Goal: Task Accomplishment & Management: Manage account settings

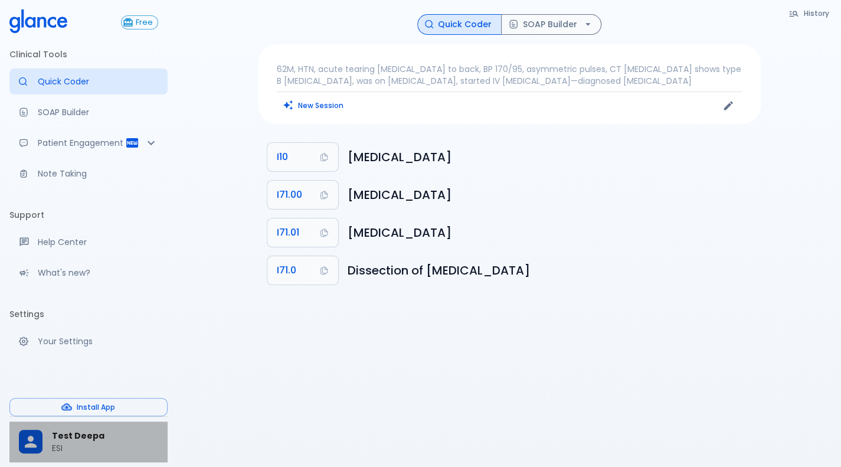
click at [57, 448] on p "ESI" at bounding box center [105, 448] width 106 height 12
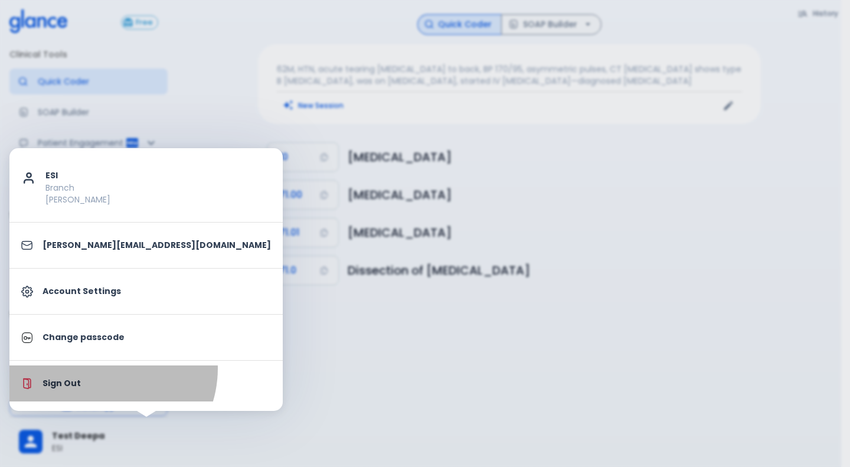
click at [102, 368] on li "Sign Out" at bounding box center [145, 383] width 273 height 36
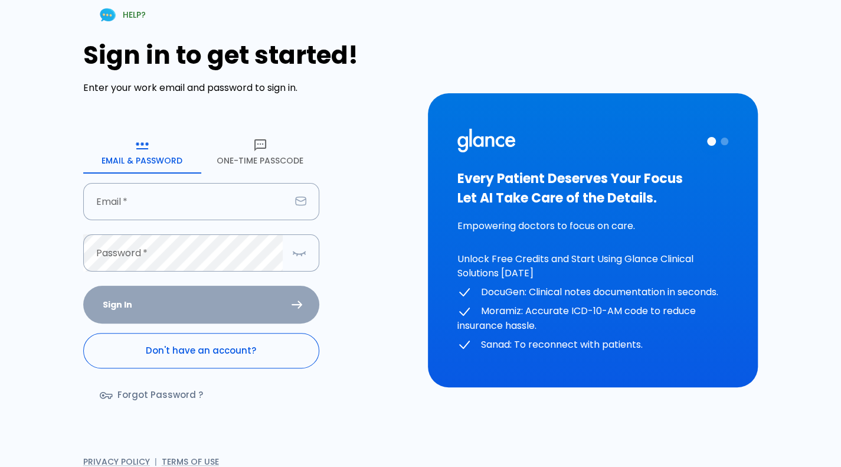
type input "[PERSON_NAME][EMAIL_ADDRESS][DOMAIN_NAME]"
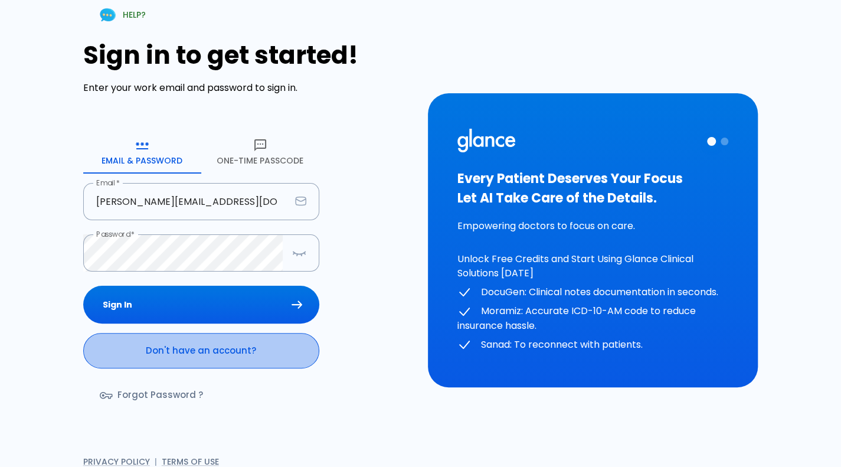
click at [189, 362] on link "Don't have an account?" at bounding box center [201, 350] width 236 height 35
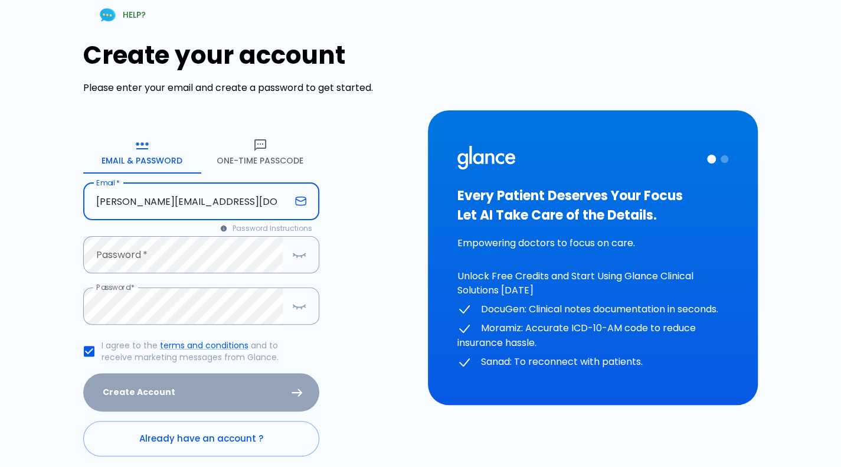
click at [205, 199] on input "[PERSON_NAME][EMAIL_ADDRESS][DOMAIN_NAME]" at bounding box center [186, 201] width 207 height 37
type input "[PERSON_NAME][EMAIL_ADDRESS][DOMAIN_NAME]"
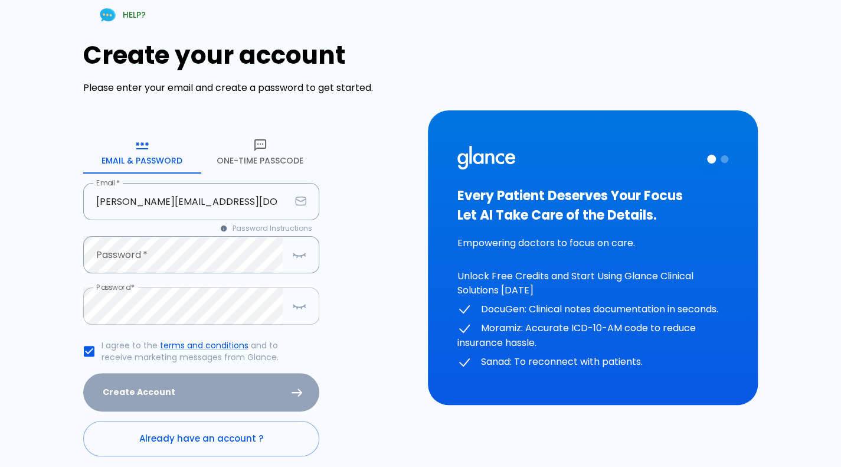
click at [279, 324] on div "Password *" at bounding box center [201, 306] width 236 height 37
click at [298, 315] on button "button" at bounding box center [300, 306] width 24 height 24
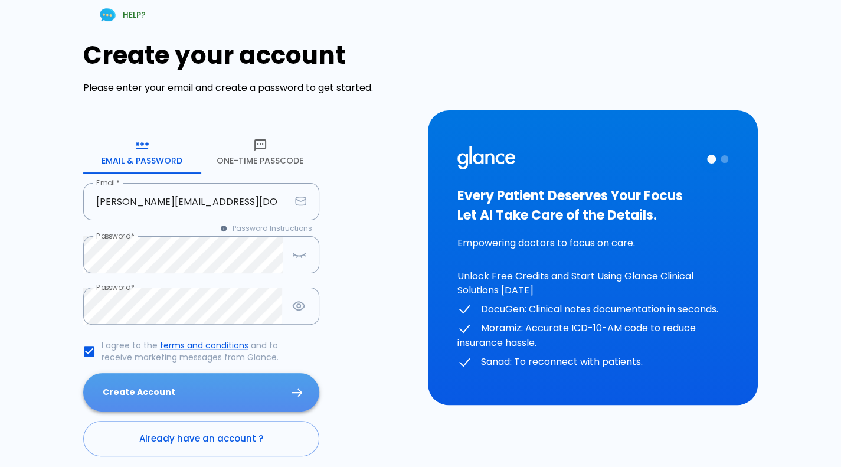
click at [223, 387] on button "Create Account" at bounding box center [201, 392] width 236 height 38
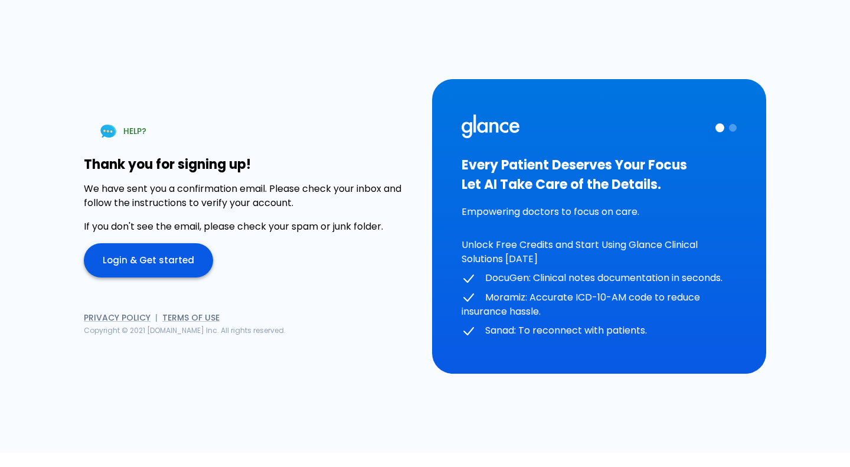
click at [125, 260] on link "Login & Get started" at bounding box center [148, 260] width 129 height 34
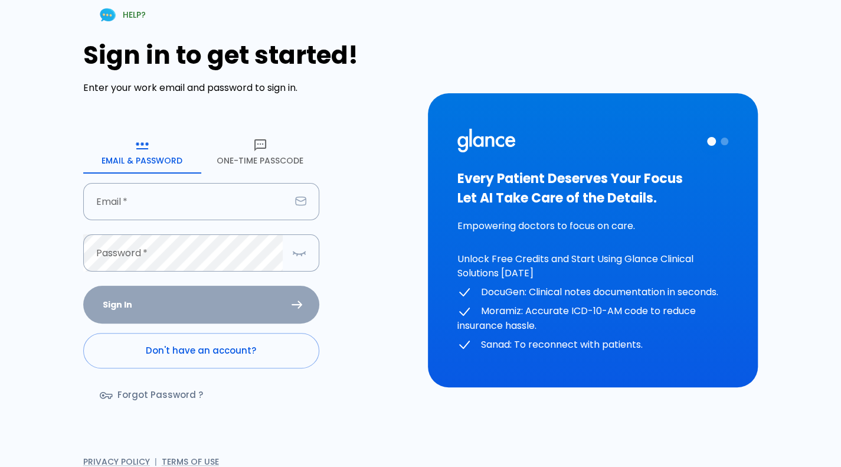
type input "[PERSON_NAME][EMAIL_ADDRESS][DOMAIN_NAME]"
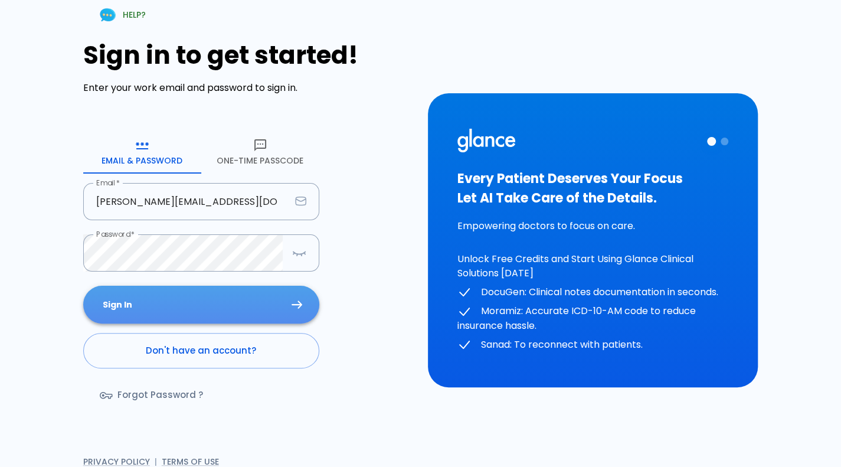
click at [157, 290] on button "Sign In" at bounding box center [201, 305] width 236 height 38
